Goal: Information Seeking & Learning: Learn about a topic

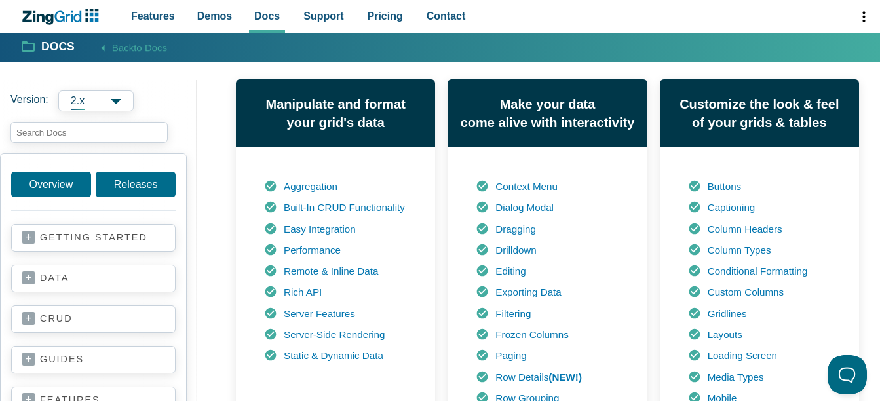
scroll to position [852, 0]
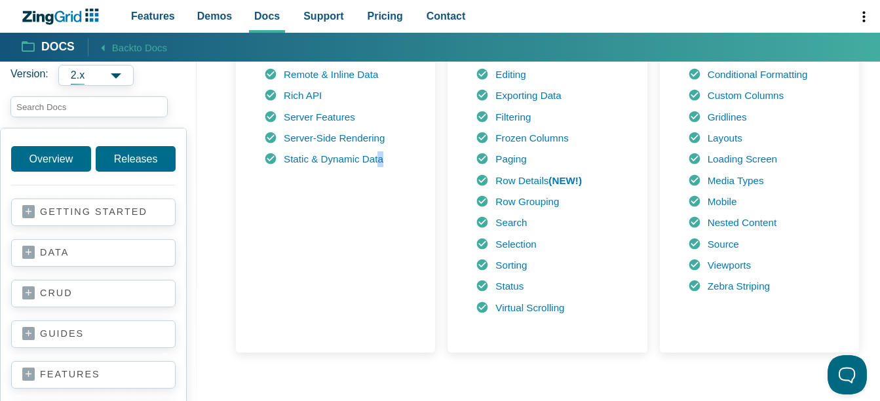
click at [381, 248] on div "Aggregation Built-In CRUD Functionality Easy Integration Performance Remote & I…" at bounding box center [333, 151] width 143 height 339
click at [311, 284] on div "Aggregation Built-In CRUD Functionality Easy Integration Performance Remote & I…" at bounding box center [333, 151] width 143 height 339
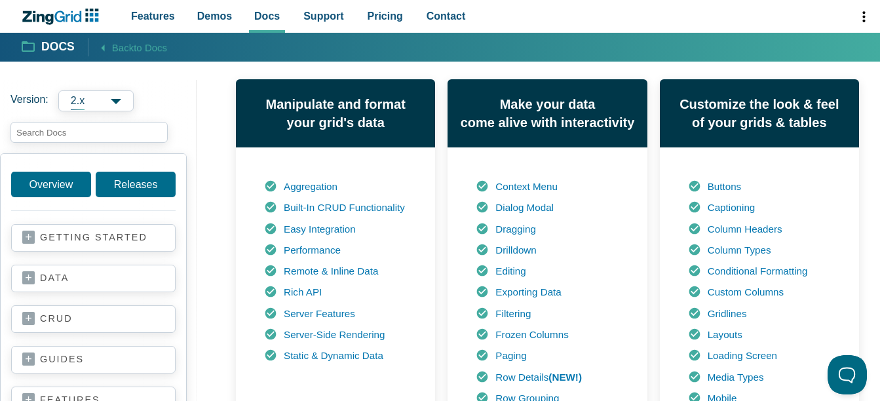
scroll to position [590, 0]
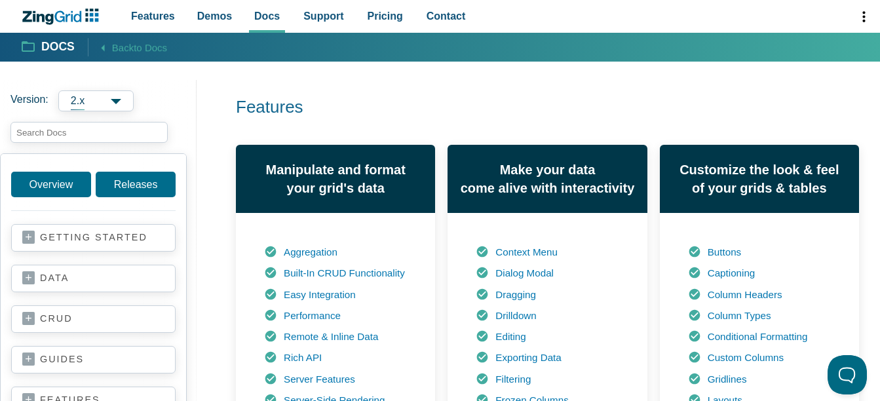
click at [0, 0] on link "v2.1.5" at bounding box center [0, 0] width 0 height 0
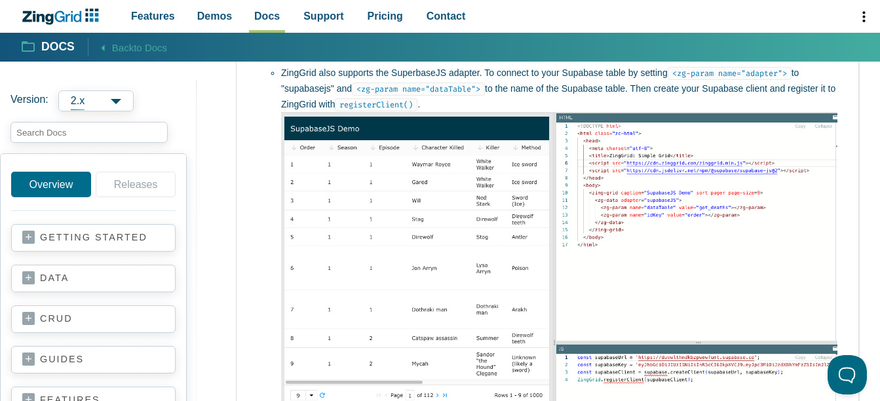
scroll to position [7600, 0]
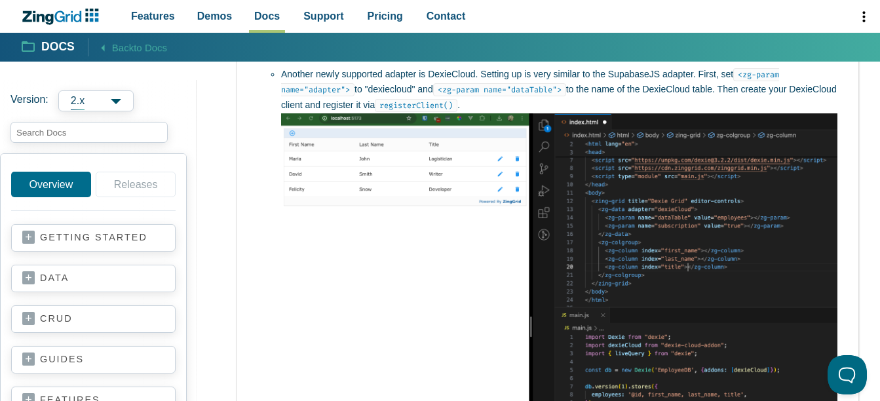
click at [410, 268] on img "App Content" at bounding box center [559, 327] width 556 height 428
click at [107, 107] on span "2.x" at bounding box center [95, 100] width 75 height 21
click at [89, 119] on span "1.x" at bounding box center [95, 122] width 75 height 22
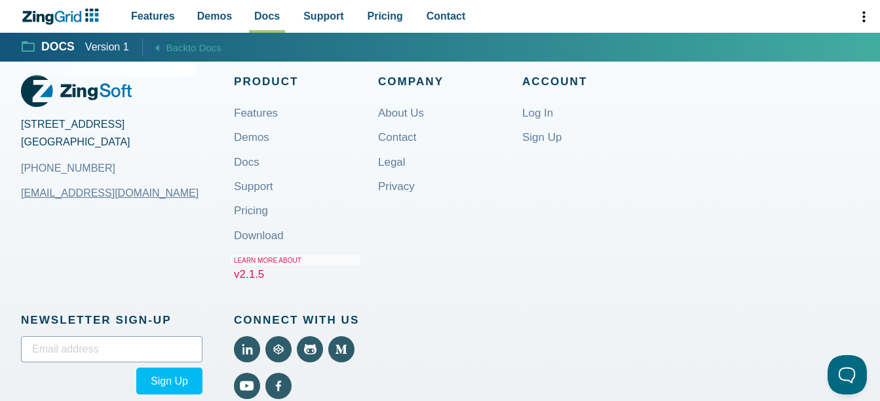
scroll to position [27687, 0]
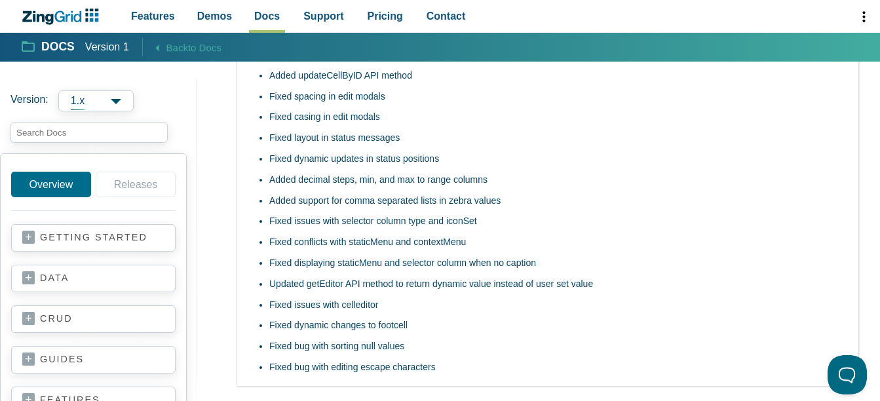
drag, startPoint x: 145, startPoint y: 182, endPoint x: 183, endPoint y: 223, distance: 56.1
click at [147, 182] on link "Releases" at bounding box center [136, 185] width 80 height 26
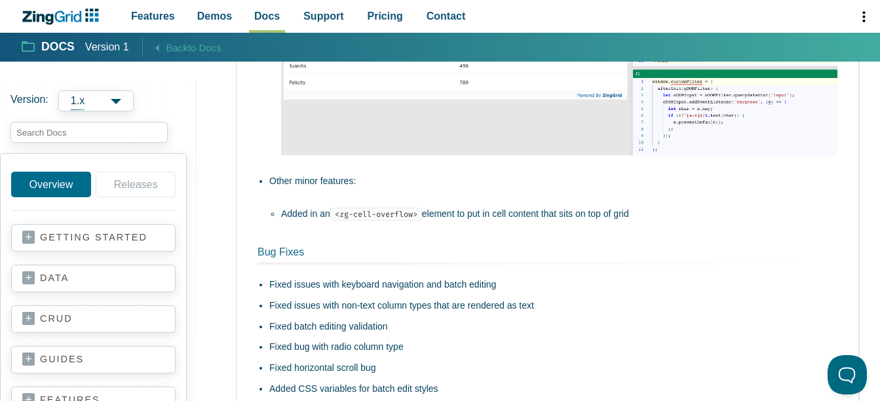
scroll to position [15855, 0]
